Goal: Information Seeking & Learning: Understand process/instructions

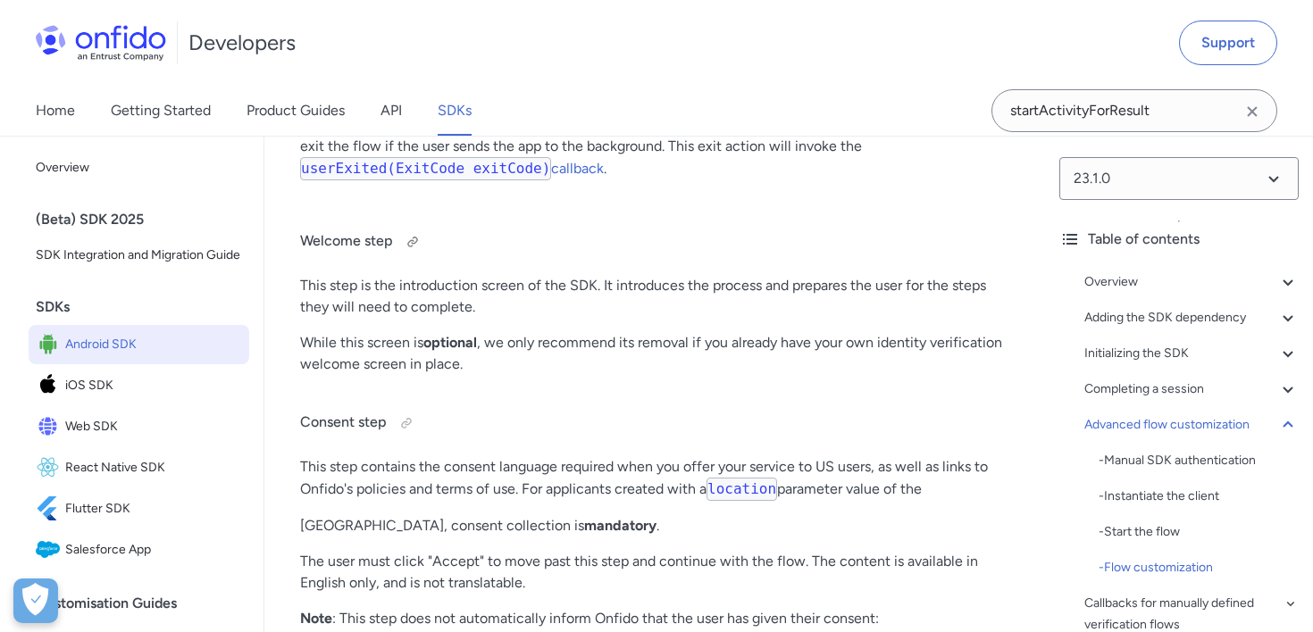
scroll to position [19645, 0]
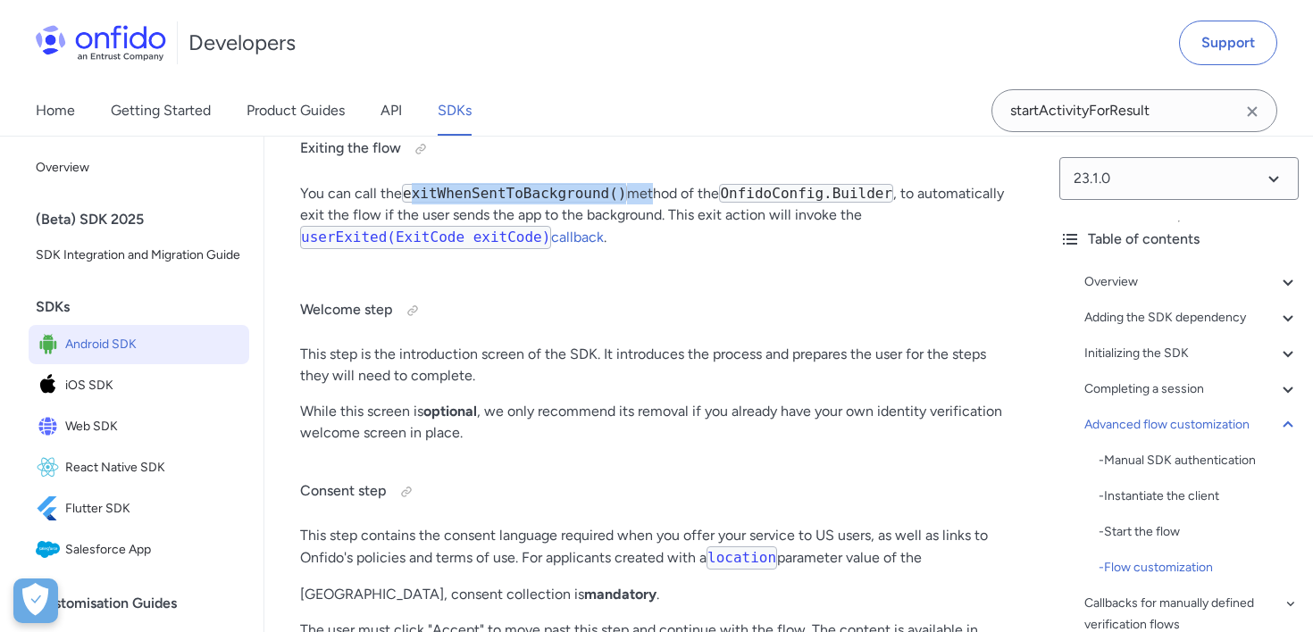
drag, startPoint x: 410, startPoint y: 276, endPoint x: 651, endPoint y: 288, distance: 241.4
click at [651, 263] on p "You can call the exitWhenSentToBackground() method of the OnfidoConfig.Builder …" at bounding box center [654, 223] width 709 height 80
click at [627, 203] on code "exitWhenSentToBackground()" at bounding box center [514, 193] width 225 height 19
drag, startPoint x: 628, startPoint y: 281, endPoint x: 402, endPoint y: 276, distance: 226.0
click at [402, 263] on p "You can call the exitWhenSentToBackground() method of the OnfidoConfig.Builder …" at bounding box center [654, 223] width 709 height 80
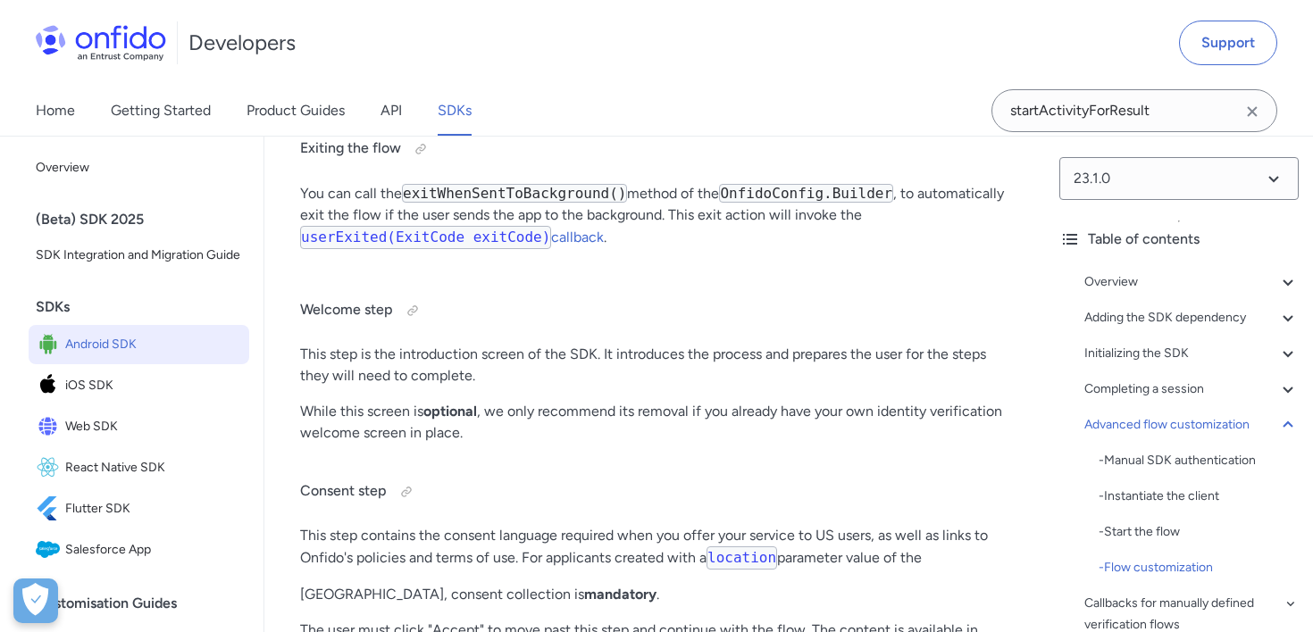
click at [414, 203] on code "exitWhenSentToBackground()" at bounding box center [514, 193] width 225 height 19
drag, startPoint x: 404, startPoint y: 278, endPoint x: 626, endPoint y: 282, distance: 222.4
click at [626, 203] on code "exitWhenSentToBackground()" at bounding box center [514, 193] width 225 height 19
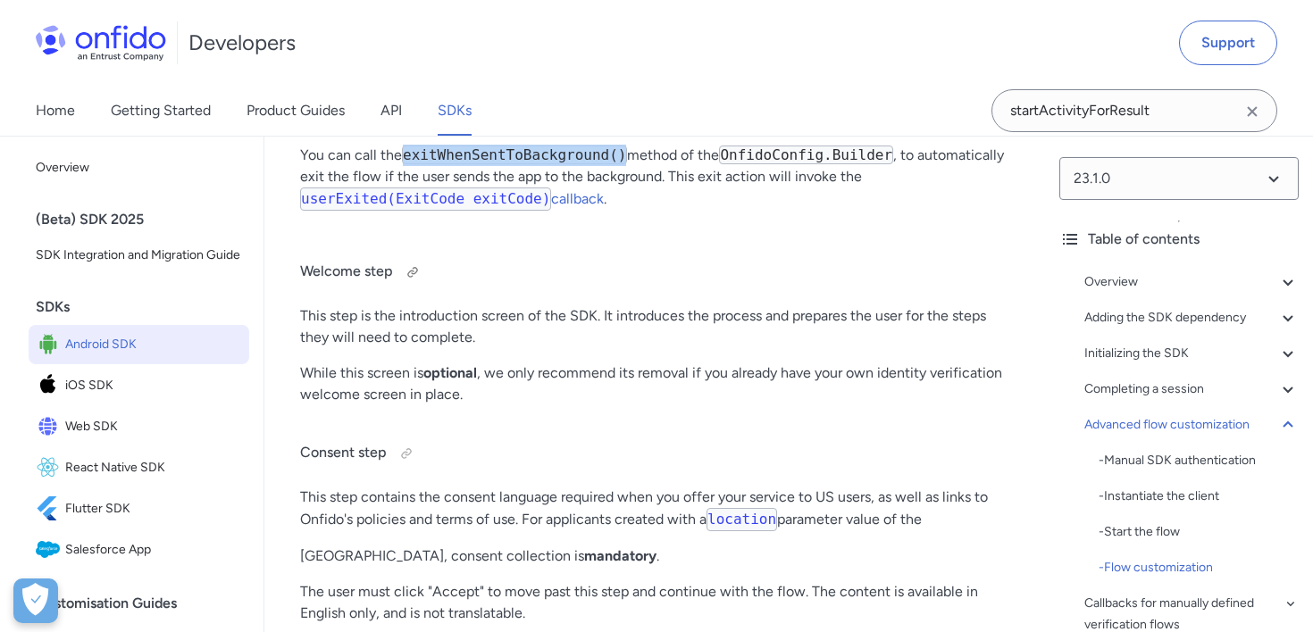
scroll to position [19498, 0]
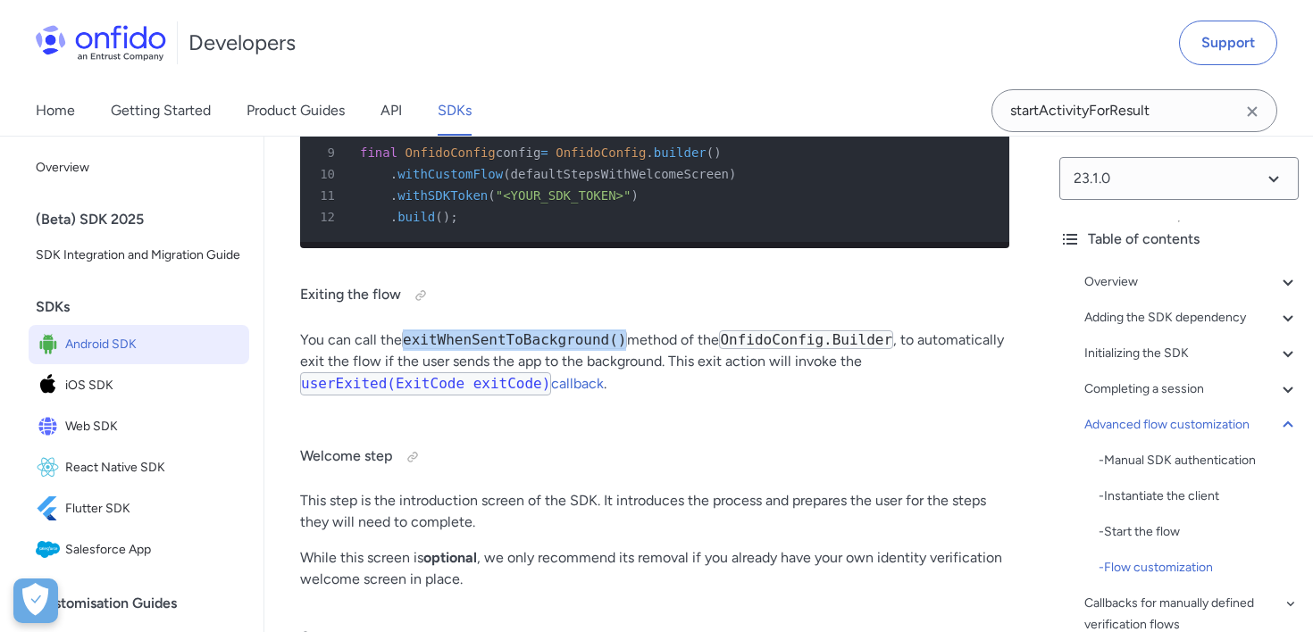
click at [405, 349] on code "exitWhenSentToBackground()" at bounding box center [514, 339] width 225 height 19
drag, startPoint x: 403, startPoint y: 428, endPoint x: 572, endPoint y: 429, distance: 169.7
click at [572, 349] on code "exitWhenSentToBackground()" at bounding box center [514, 339] width 225 height 19
click at [629, 410] on p "You can call the exitWhenSentToBackground() method of the OnfidoConfig.Builder …" at bounding box center [654, 369] width 709 height 80
drag, startPoint x: 629, startPoint y: 426, endPoint x: 406, endPoint y: 423, distance: 222.3
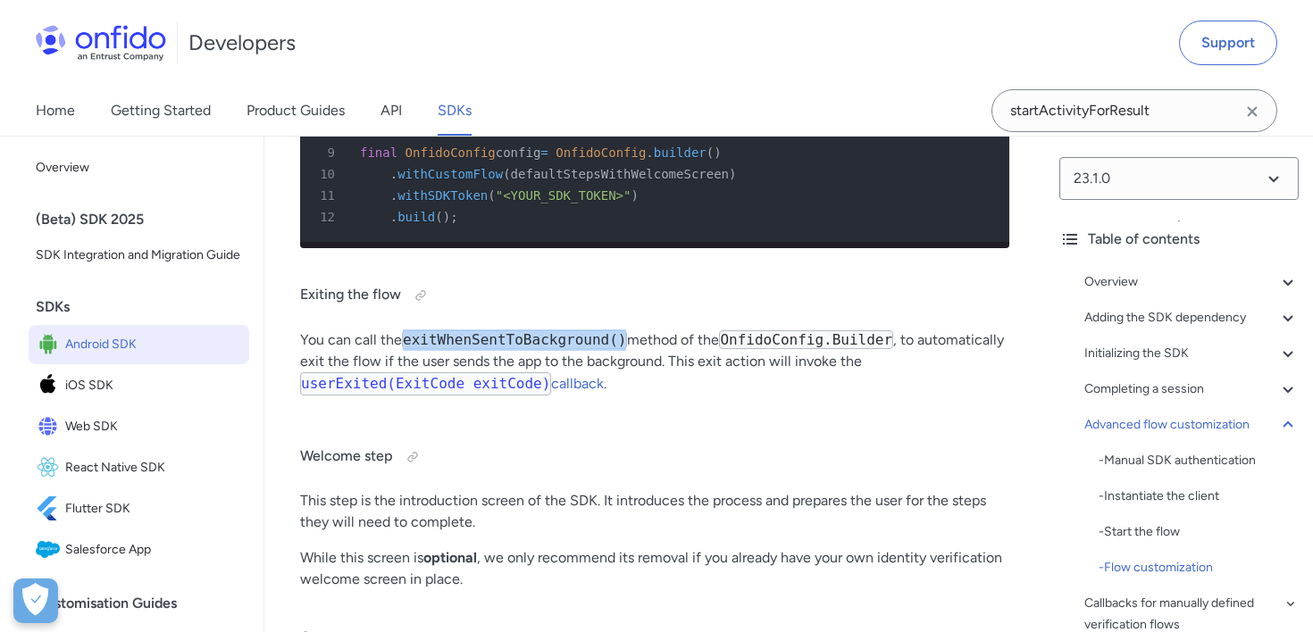
click at [406, 410] on p "You can call the exitWhenSentToBackground() method of the OnfidoConfig.Builder …" at bounding box center [654, 369] width 709 height 80
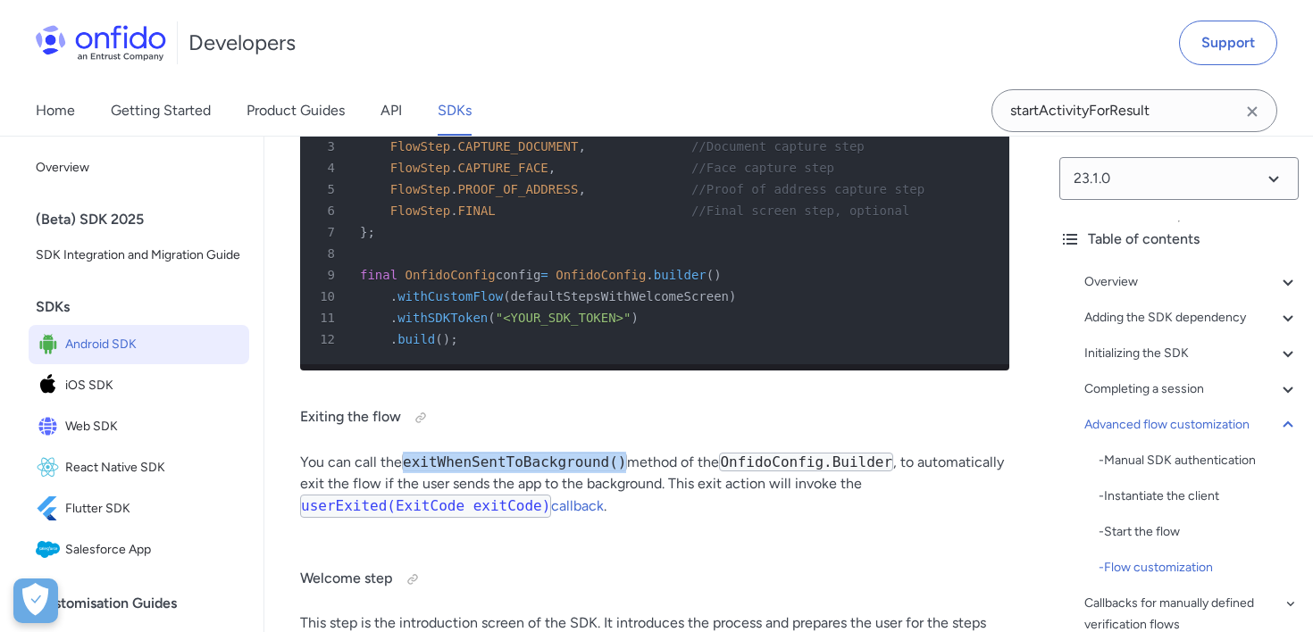
scroll to position [19408, 0]
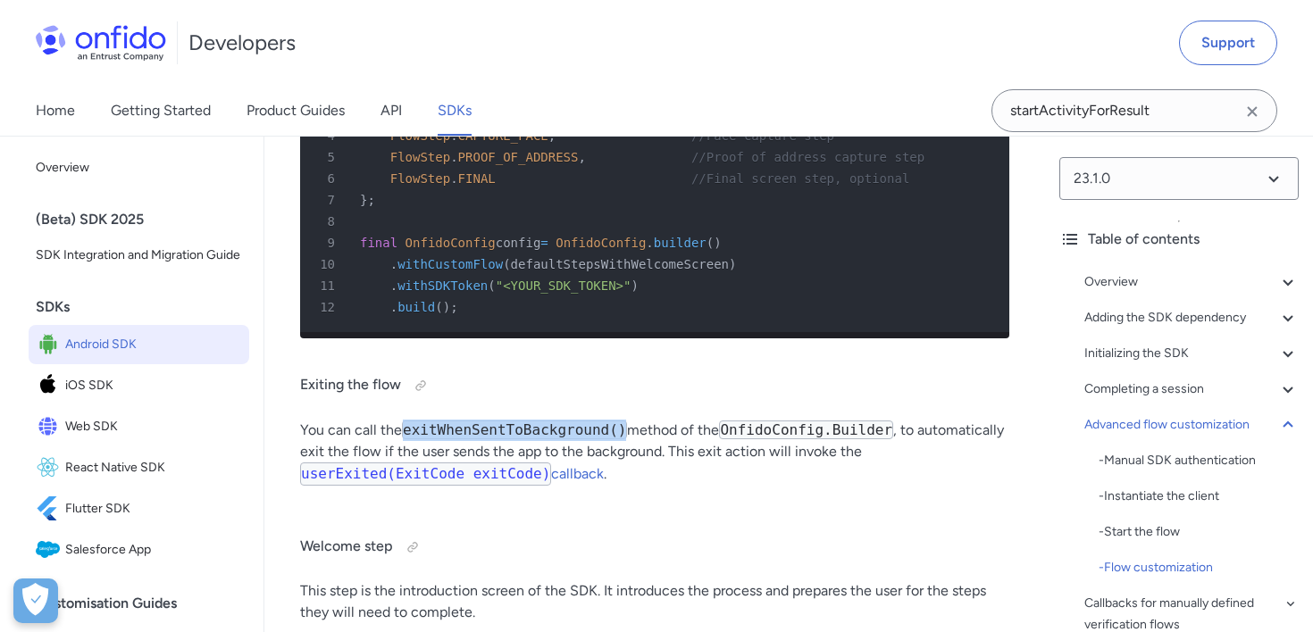
click at [464, 439] on code "exitWhenSentToBackground()" at bounding box center [514, 430] width 225 height 19
click at [411, 439] on code "exitWhenSentToBackground()" at bounding box center [514, 430] width 225 height 19
drag, startPoint x: 405, startPoint y: 515, endPoint x: 629, endPoint y: 507, distance: 224.3
click at [629, 500] on p "You can call the exitWhenSentToBackground() method of the OnfidoConfig.Builder …" at bounding box center [654, 460] width 709 height 80
click at [516, 500] on p "You can call the exitWhenSentToBackground() method of the OnfidoConfig.Builder …" at bounding box center [654, 460] width 709 height 80
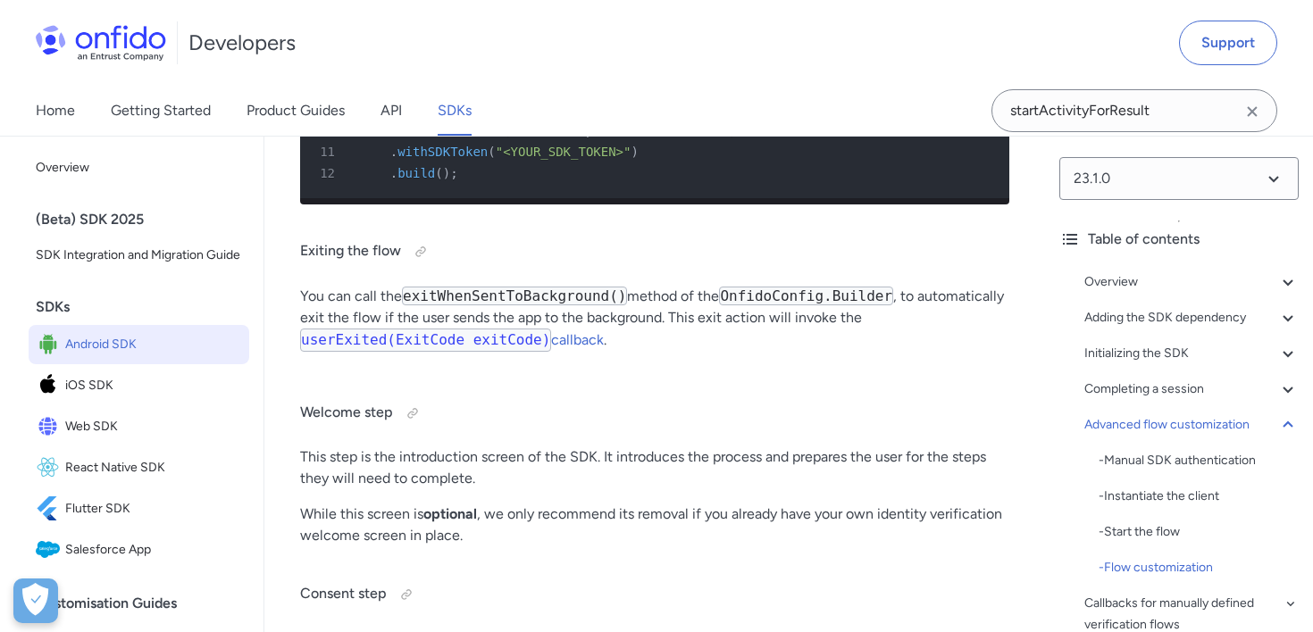
scroll to position [19545, 0]
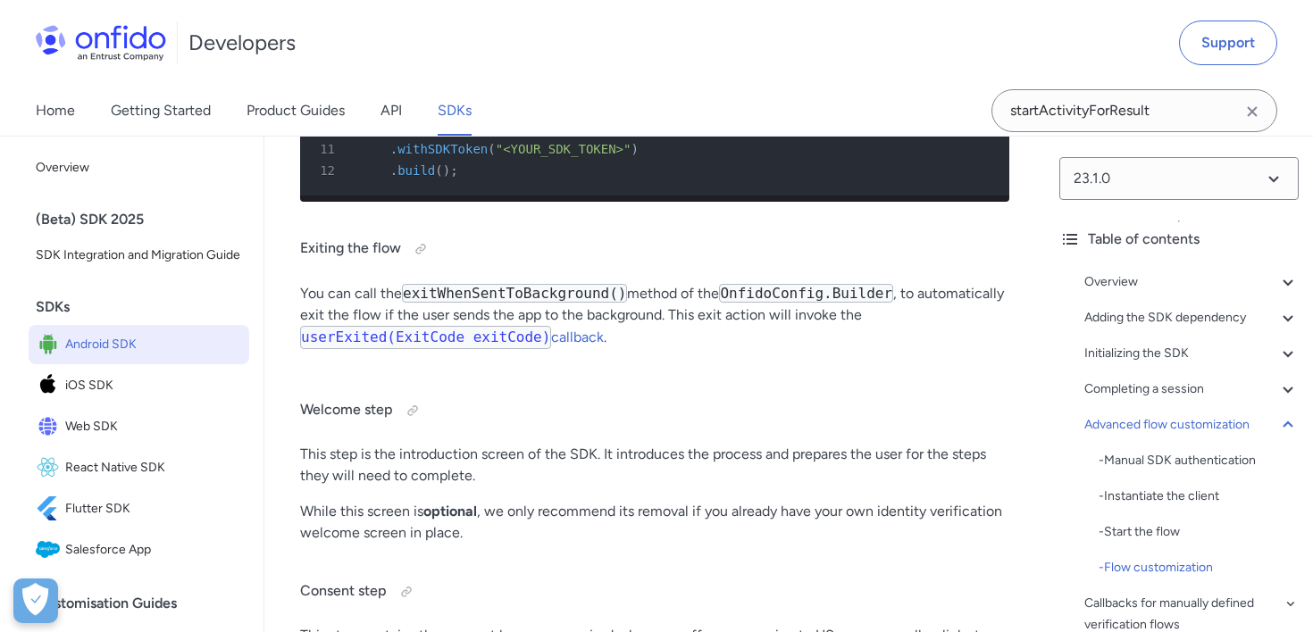
click at [477, 363] on p "You can call the exitWhenSentToBackground() method of the OnfidoConfig.Builder …" at bounding box center [654, 323] width 709 height 80
click at [474, 349] on code "userExited(ExitCode exitCode)" at bounding box center [425, 337] width 251 height 23
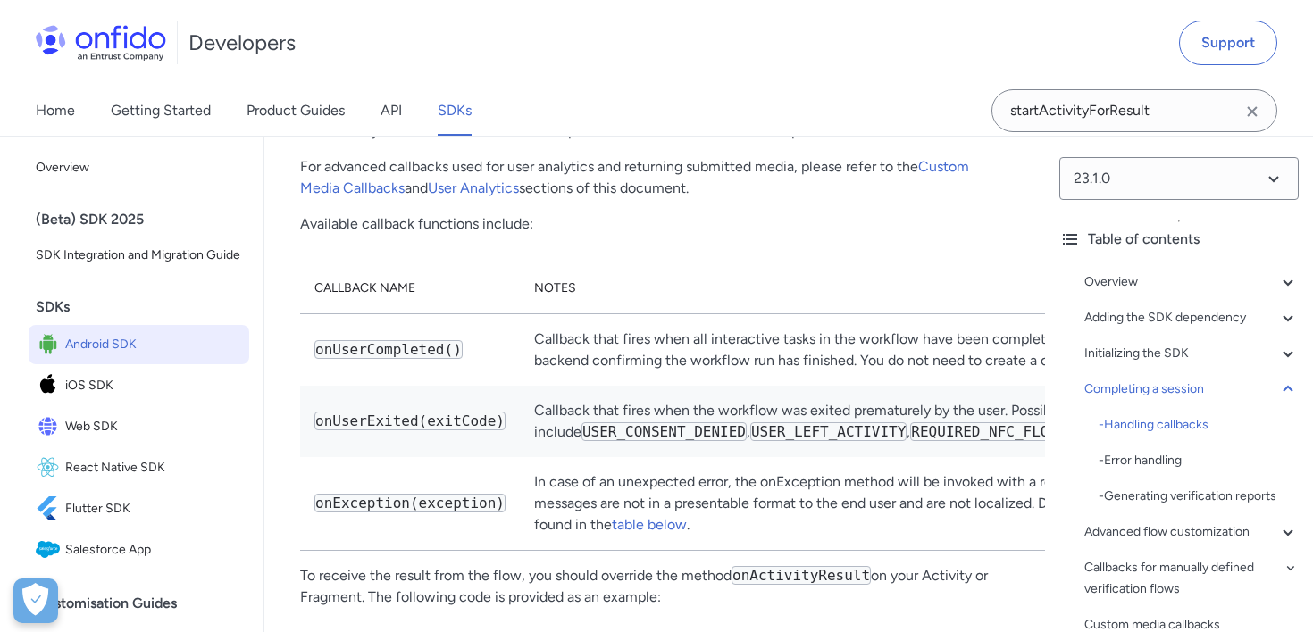
scroll to position [13662, 0]
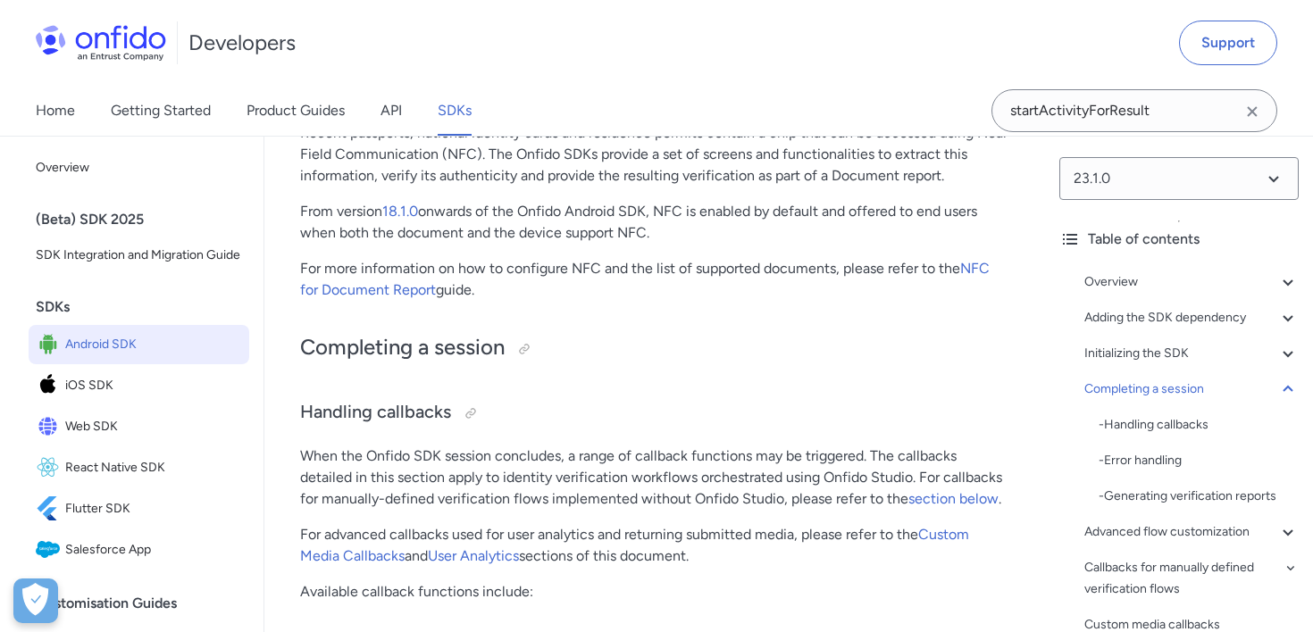
scroll to position [19674, 0]
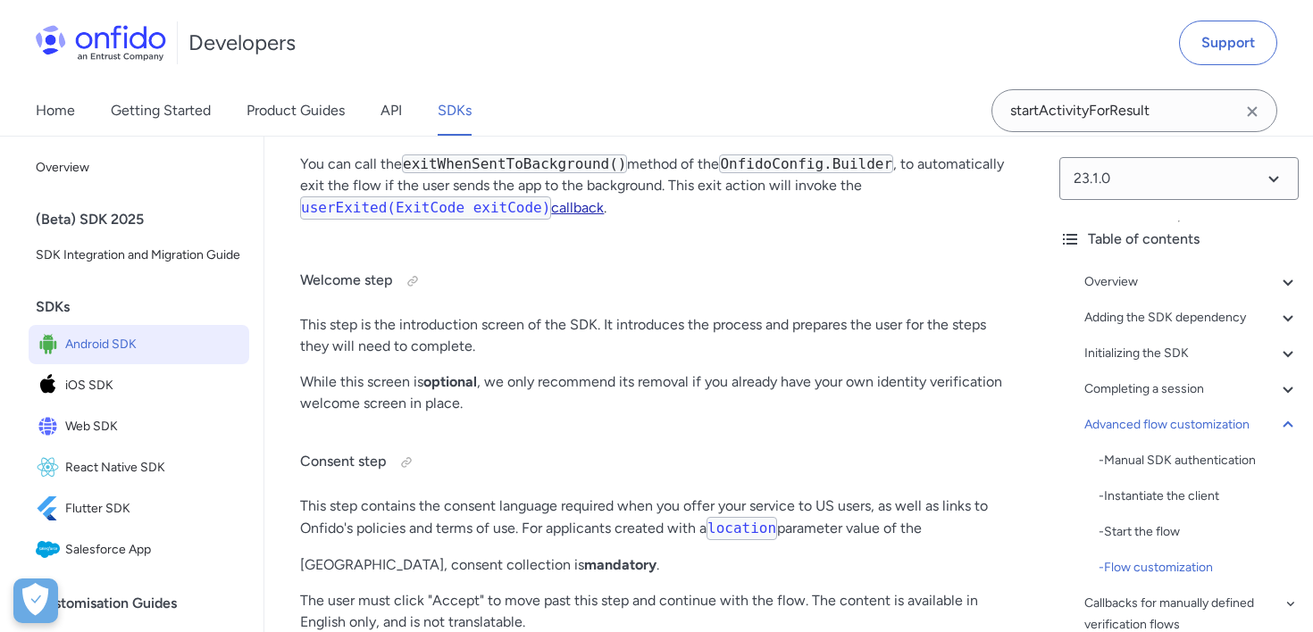
click at [387, 220] on code "userExited(ExitCode exitCode)" at bounding box center [425, 207] width 251 height 23
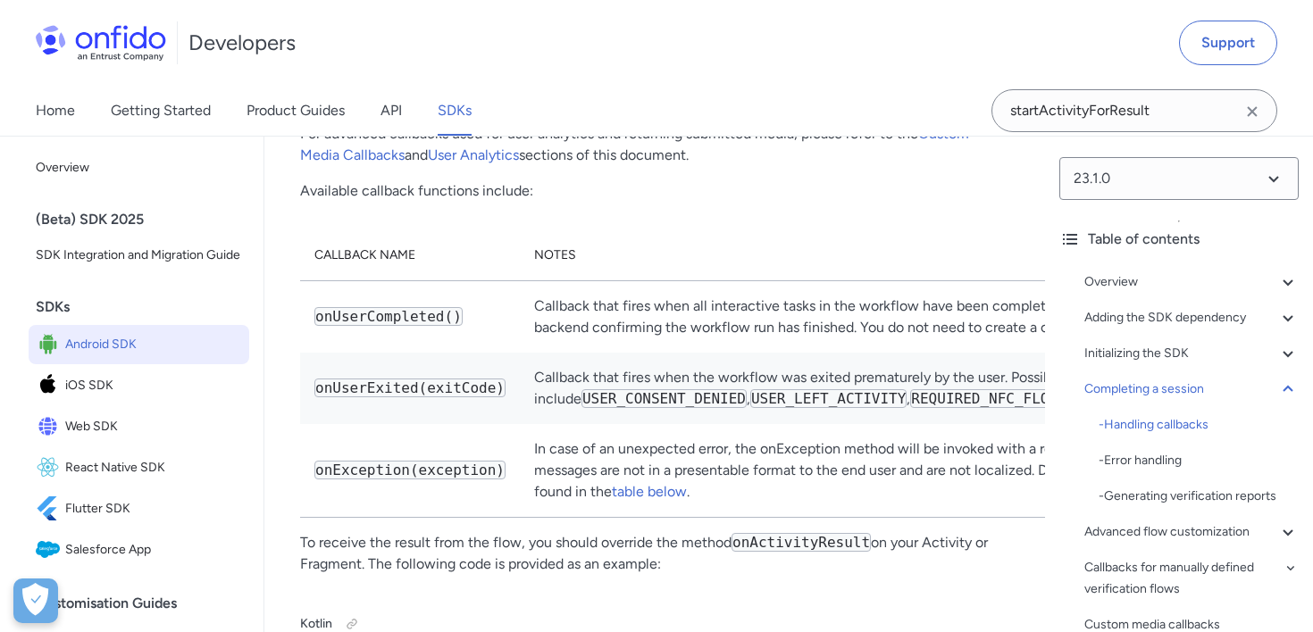
scroll to position [13697, 0]
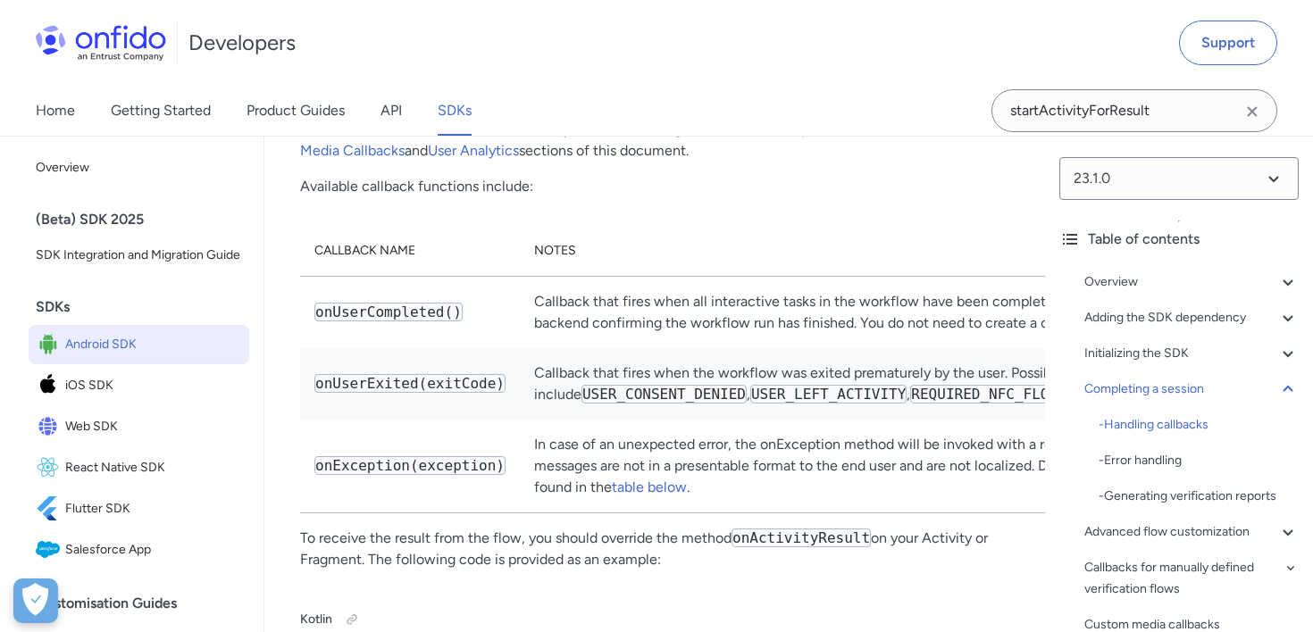
click at [788, 420] on td "Callback that fires when the workflow was exited prematurely by the user. Possi…" at bounding box center [1015, 383] width 991 height 71
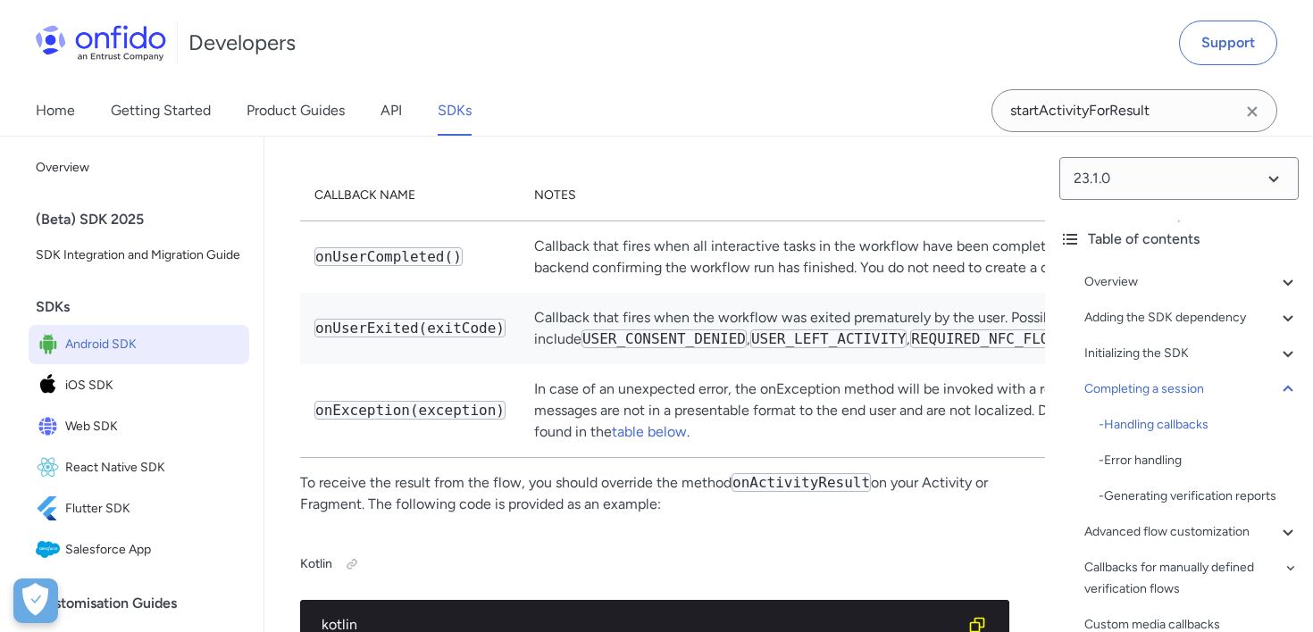
scroll to position [13754, 0]
